Goal: Task Accomplishment & Management: Use online tool/utility

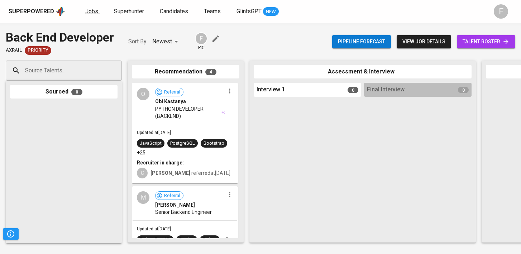
click at [90, 11] on span "Jobs" at bounding box center [91, 11] width 13 height 7
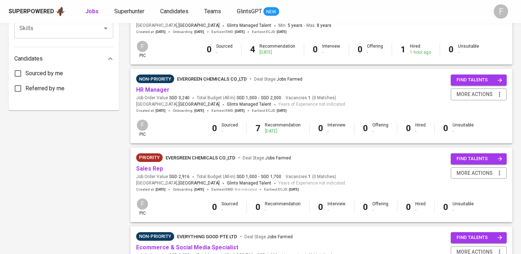
scroll to position [353, 0]
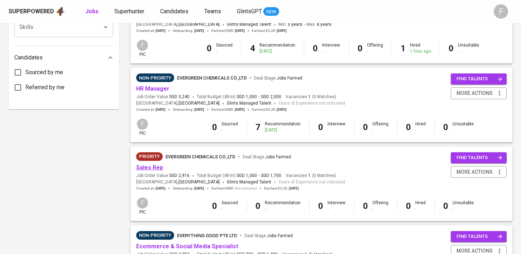
click at [142, 169] on link "Sales Rep" at bounding box center [149, 167] width 27 height 7
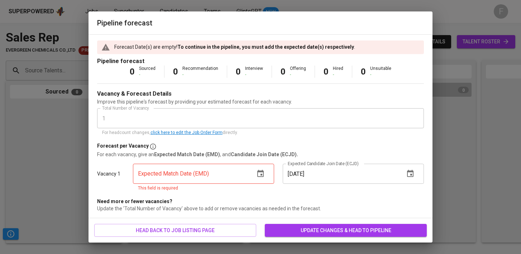
click at [260, 171] on icon "button" at bounding box center [260, 173] width 6 height 7
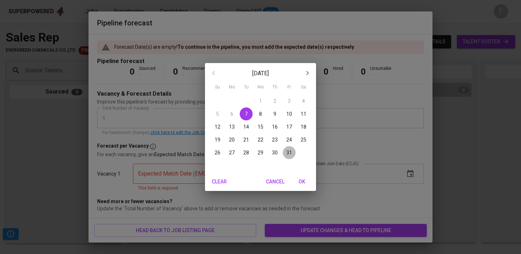
click at [285, 153] on span "31" at bounding box center [289, 152] width 13 height 7
type input "[DATE]"
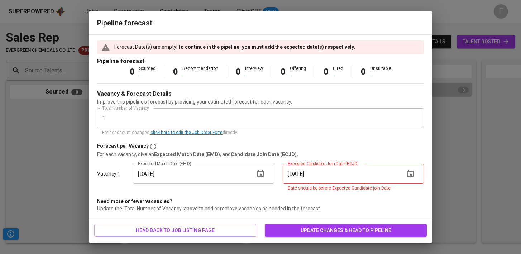
click at [298, 232] on span "update changes & head to pipeline" at bounding box center [346, 230] width 150 height 9
click at [410, 173] on icon "button" at bounding box center [410, 173] width 9 height 9
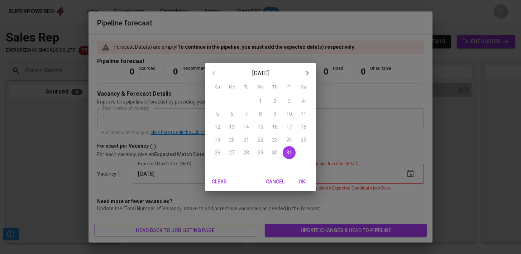
click at [306, 75] on icon "button" at bounding box center [307, 73] width 9 height 9
click at [219, 166] on p "30" at bounding box center [218, 165] width 6 height 7
type input "[DATE]"
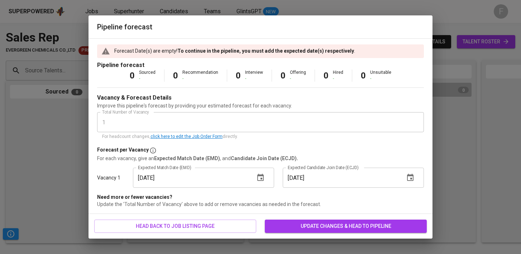
click at [378, 228] on span "update changes & head to pipeline" at bounding box center [346, 226] width 150 height 9
